Goal: Information Seeking & Learning: Find contact information

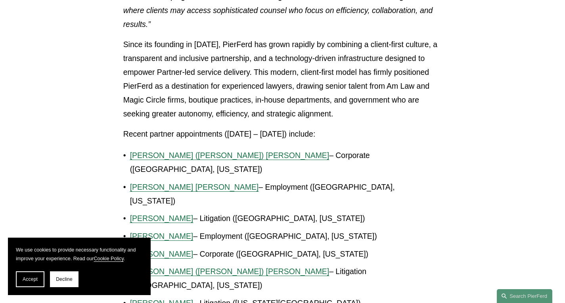
scroll to position [515, 0]
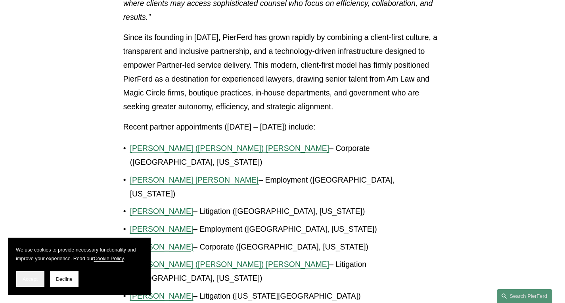
click at [23, 273] on button "Accept" at bounding box center [30, 279] width 29 height 16
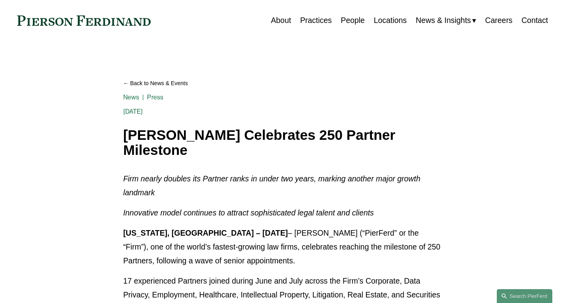
scroll to position [0, 0]
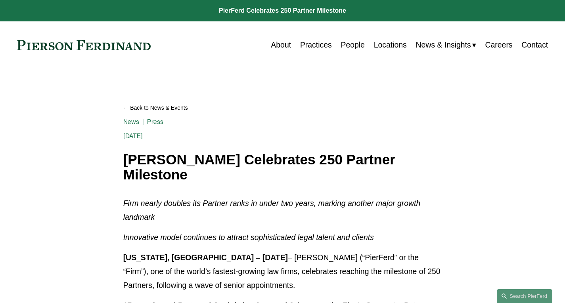
click at [280, 47] on link "About" at bounding box center [281, 44] width 20 height 15
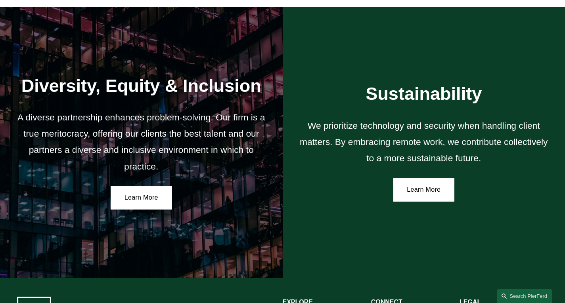
scroll to position [1414, 0]
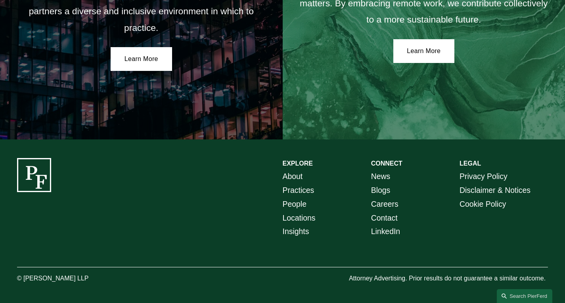
click at [298, 189] on link "Practices" at bounding box center [299, 190] width 32 height 14
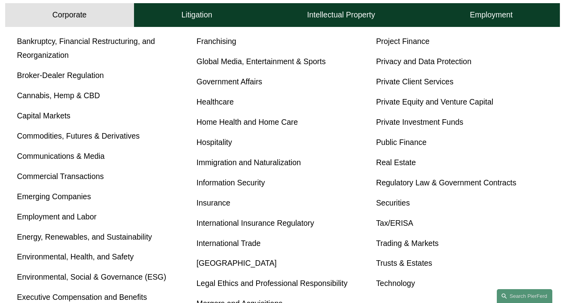
scroll to position [357, 0]
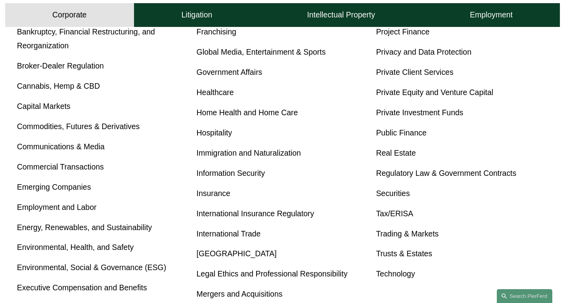
click at [73, 210] on link "Employment and Labor" at bounding box center [57, 207] width 80 height 9
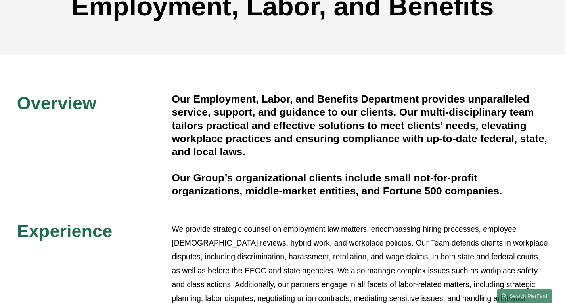
scroll to position [396, 0]
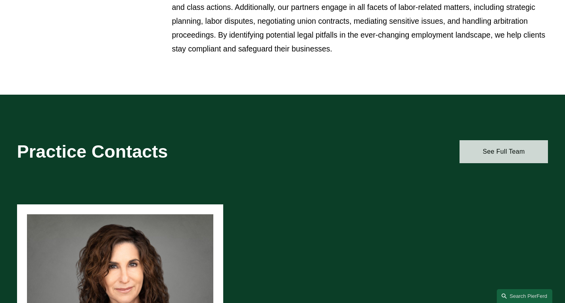
click at [497, 154] on link "See Full Team" at bounding box center [503, 151] width 88 height 23
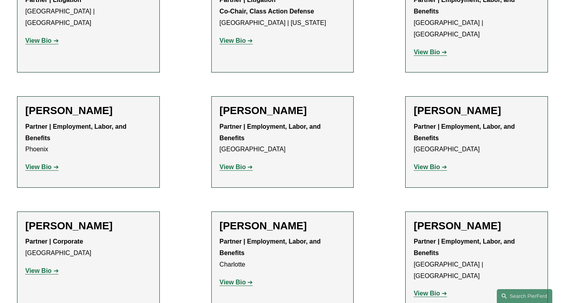
scroll to position [1268, 0]
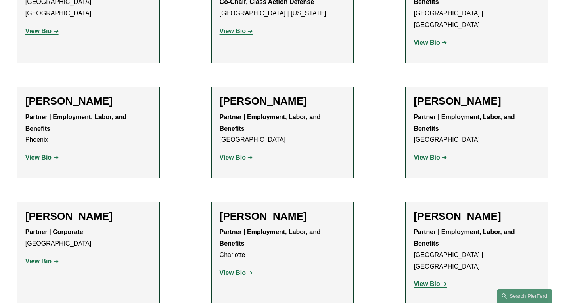
click at [236, 269] on strong "View Bio" at bounding box center [233, 272] width 26 height 7
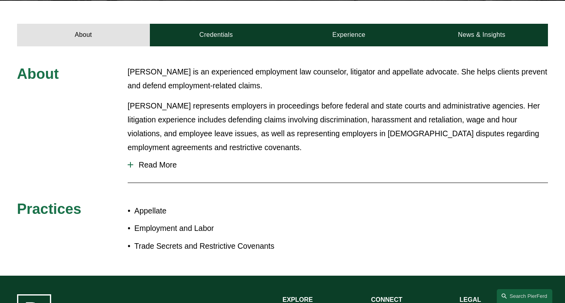
scroll to position [317, 0]
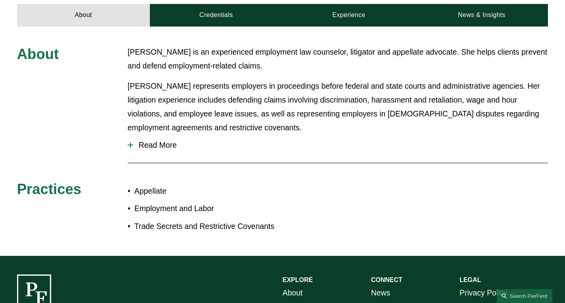
click at [127, 130] on div "About Jill is an experienced employment law counselor, litigator and appellate …" at bounding box center [282, 141] width 565 height 192
click at [131, 145] on div at bounding box center [131, 145] width 6 height 1
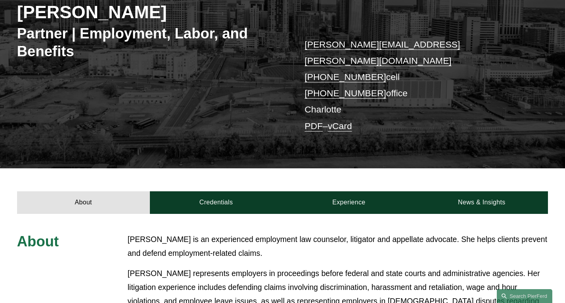
scroll to position [79, 0]
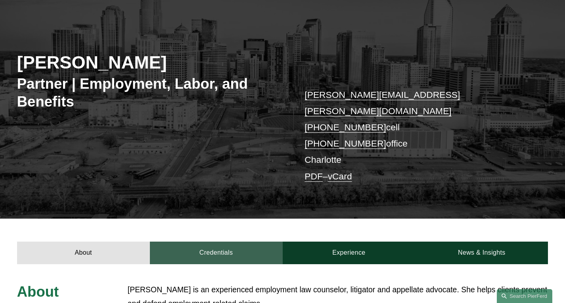
click at [193, 242] on link "Credentials" at bounding box center [216, 253] width 133 height 23
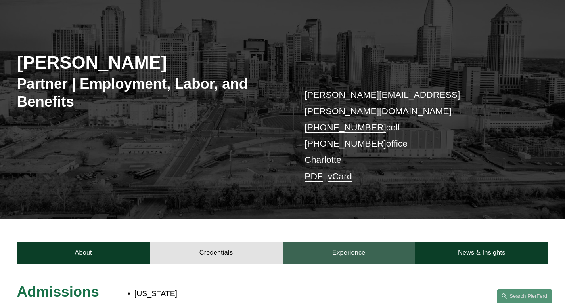
click at [332, 242] on link "Experience" at bounding box center [349, 253] width 133 height 23
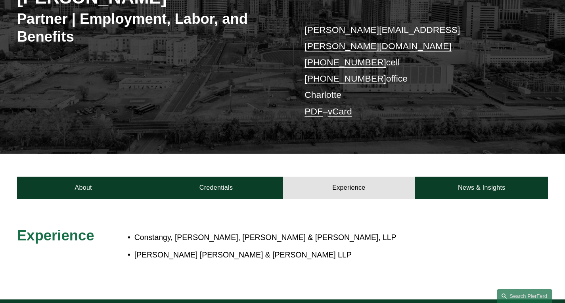
scroll to position [158, 0]
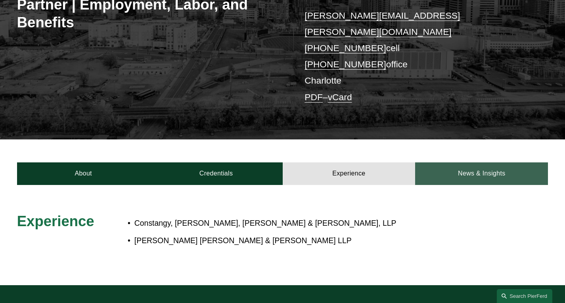
click at [462, 162] on link "News & Insights" at bounding box center [481, 173] width 133 height 23
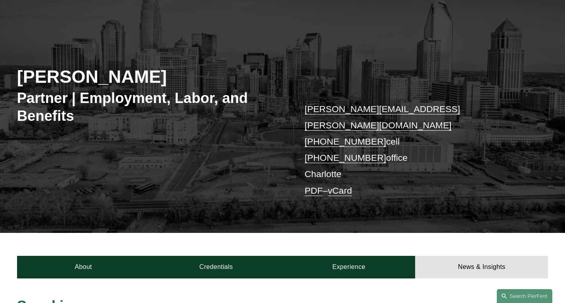
scroll to position [0, 0]
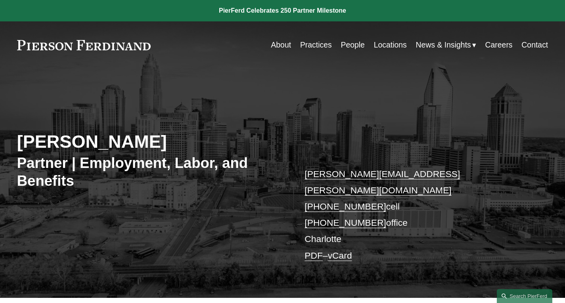
click at [93, 48] on link at bounding box center [84, 45] width 134 height 10
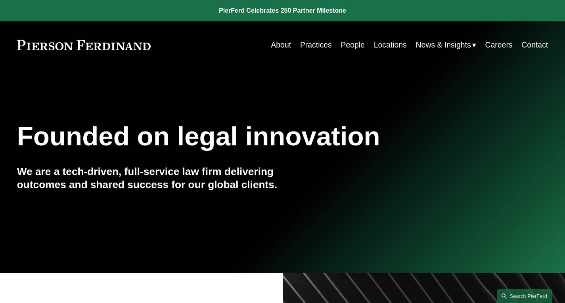
click at [281, 45] on link "About" at bounding box center [281, 44] width 20 height 15
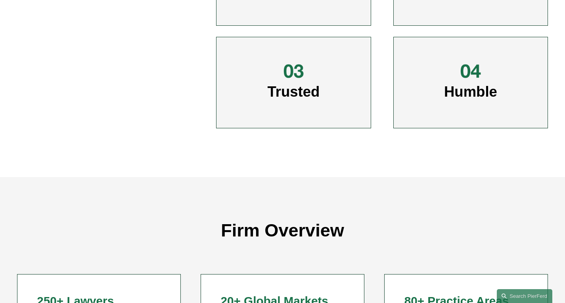
scroll to position [674, 0]
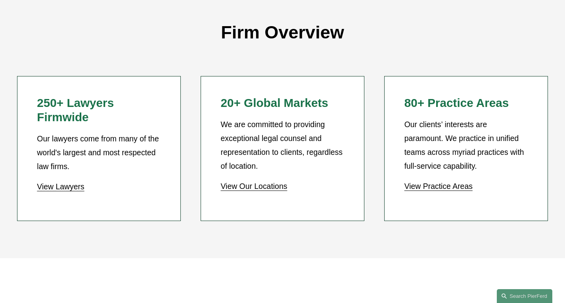
click at [254, 190] on link "View Our Locations" at bounding box center [253, 186] width 67 height 9
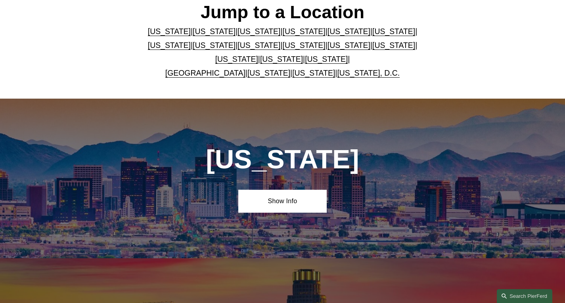
scroll to position [238, 0]
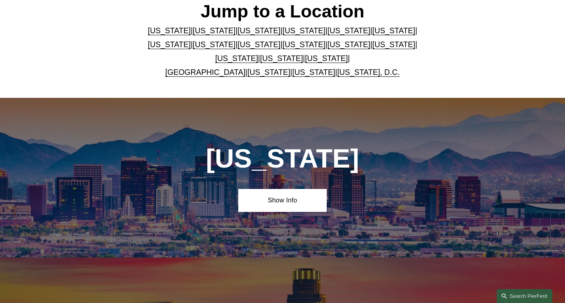
click at [372, 47] on link "[US_STATE]" at bounding box center [393, 44] width 43 height 9
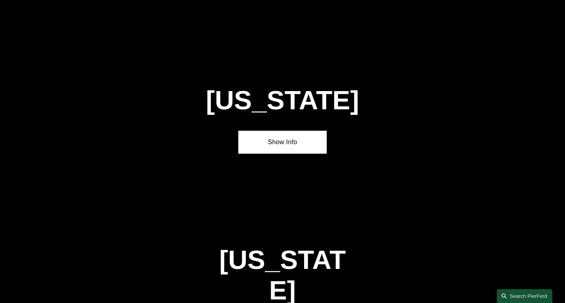
scroll to position [2113, 0]
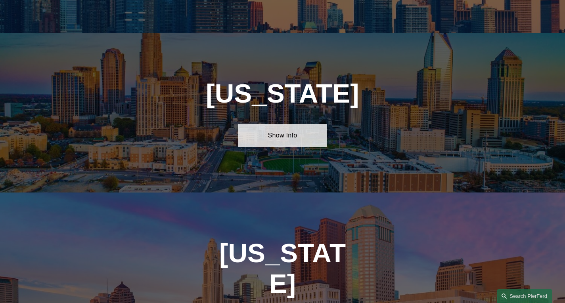
click at [285, 124] on link "Show Info" at bounding box center [282, 135] width 88 height 23
